Goal: Information Seeking & Learning: Learn about a topic

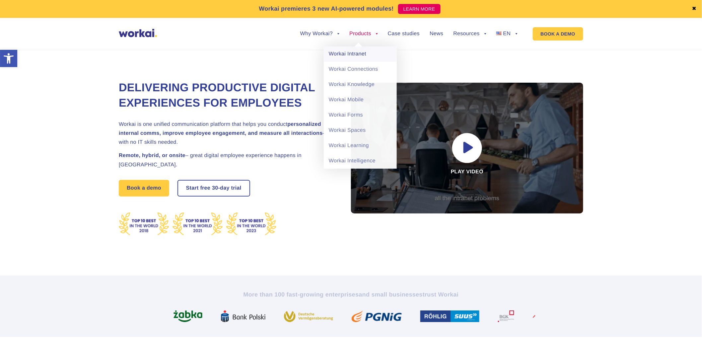
click at [353, 50] on link "Workai Intranet" at bounding box center [360, 53] width 73 height 15
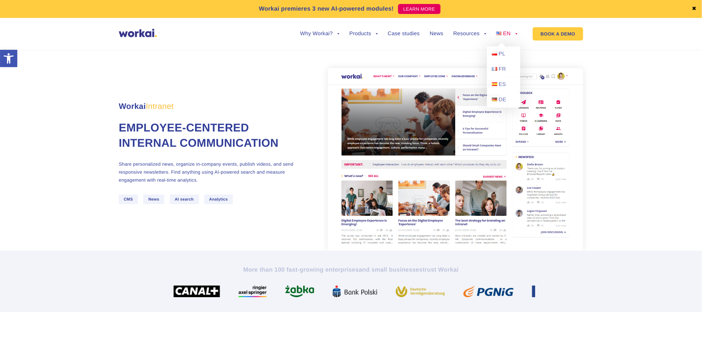
click at [506, 31] on span "EN" at bounding box center [507, 34] width 8 height 6
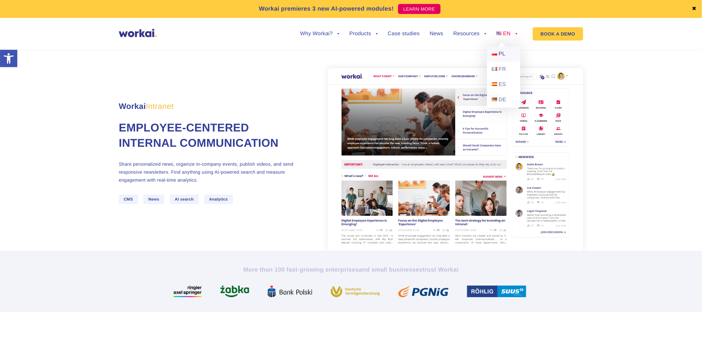
click at [502, 55] on span "PL" at bounding box center [502, 54] width 7 height 6
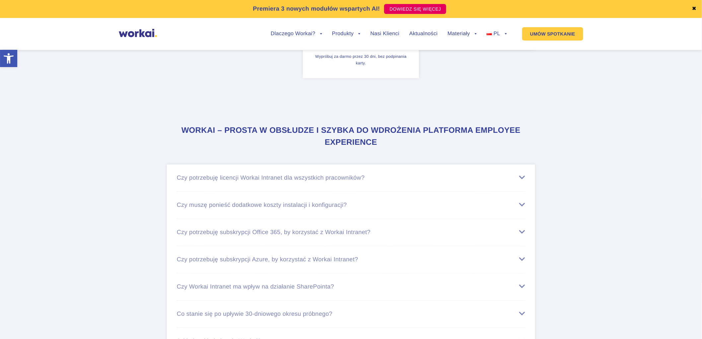
scroll to position [2597, 0]
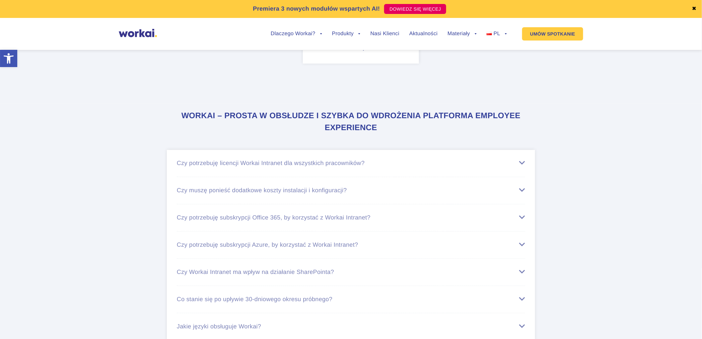
click at [251, 167] on div "Czy potrzebuję licencji Workai Intranet dla wszystkich pracowników?" at bounding box center [351, 163] width 348 height 7
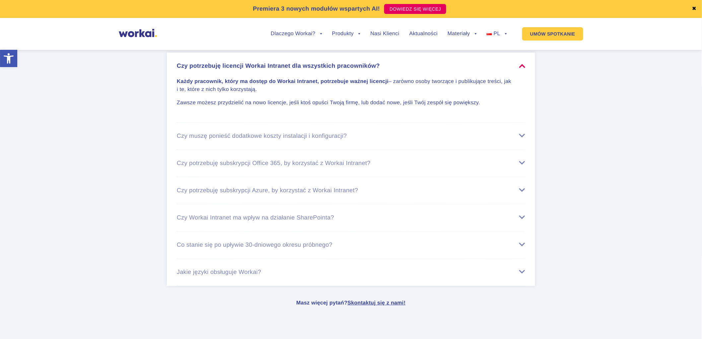
scroll to position [2696, 0]
